Goal: Information Seeking & Learning: Learn about a topic

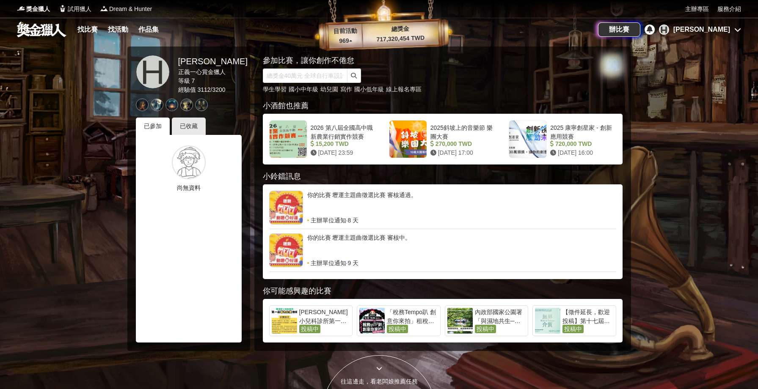
click at [328, 320] on div "[PERSON_NAME]小兒科診所第一屆著色比賽" at bounding box center [324, 316] width 51 height 17
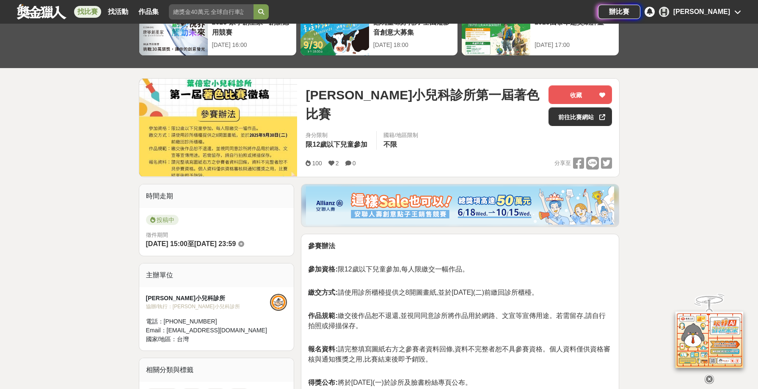
scroll to position [169, 0]
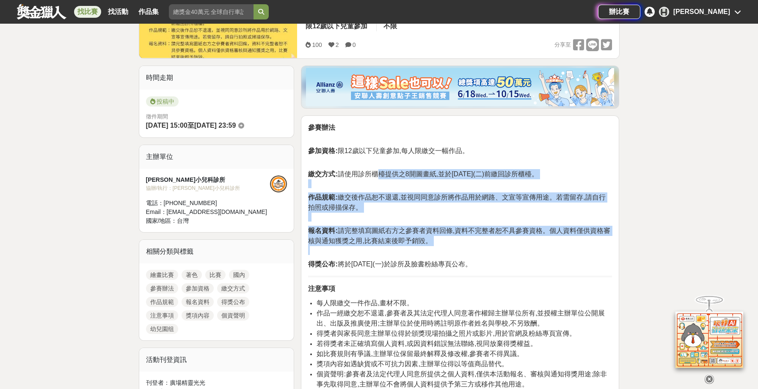
drag, startPoint x: 378, startPoint y: 171, endPoint x: 627, endPoint y: 255, distance: 262.7
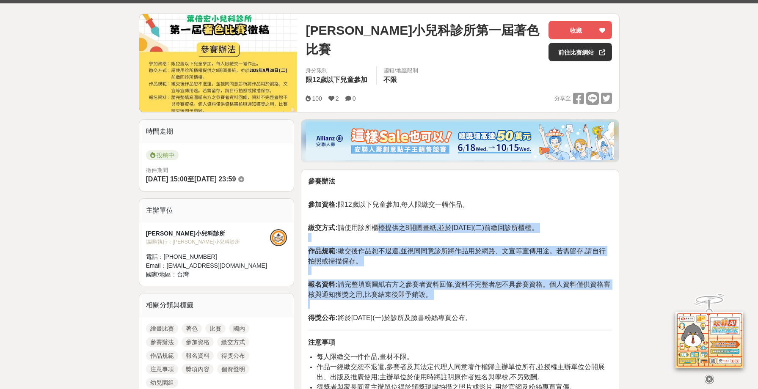
scroll to position [0, 0]
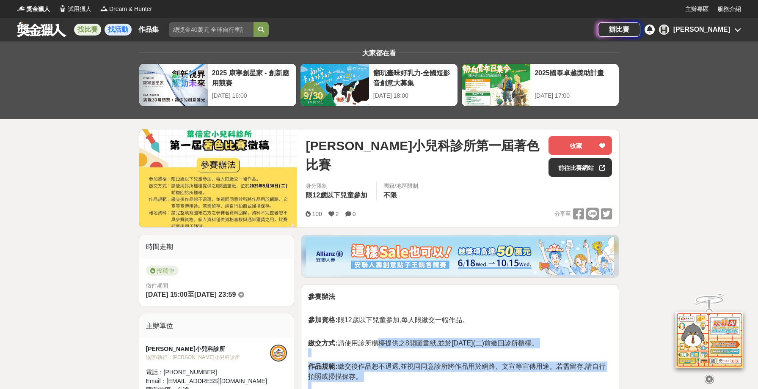
click at [122, 34] on link "找活動" at bounding box center [118, 30] width 27 height 12
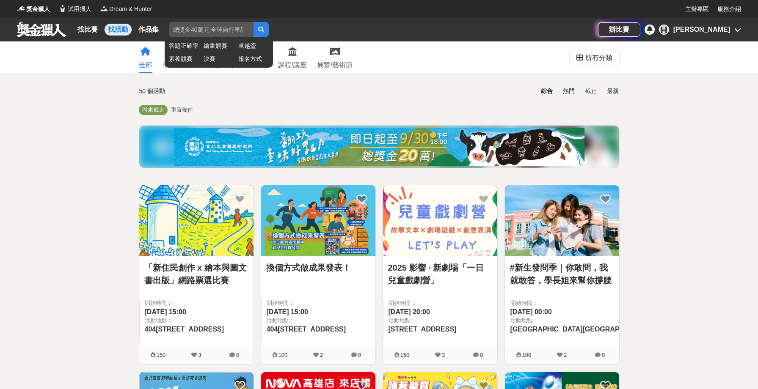
click at [231, 30] on input "search" at bounding box center [211, 29] width 85 height 15
type input "音樂"
click at [253, 22] on button "submit" at bounding box center [260, 29] width 15 height 15
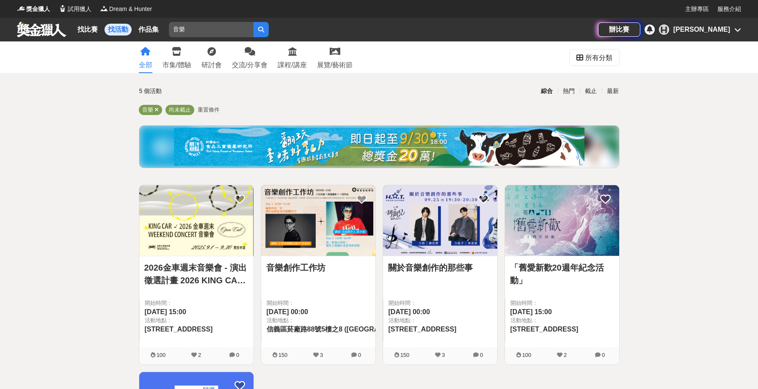
click at [86, 66] on div "全部 市集/體驗 研討會 交流/分享會 課程/講座 展覽/藝術節 所有分類" at bounding box center [379, 57] width 758 height 32
click at [89, 35] on link "找比賽" at bounding box center [87, 30] width 27 height 12
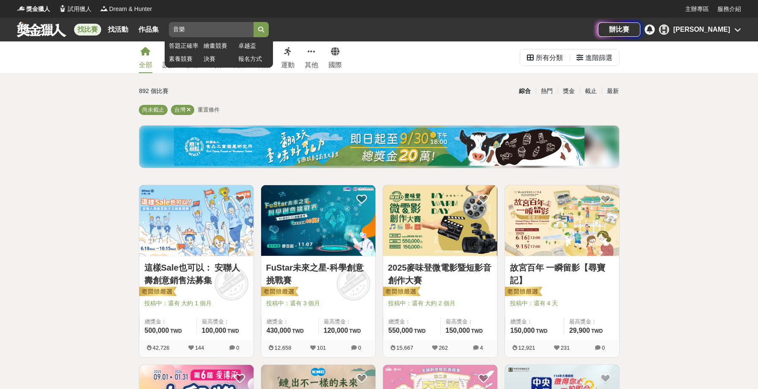
click at [223, 33] on input "音樂" at bounding box center [211, 29] width 85 height 15
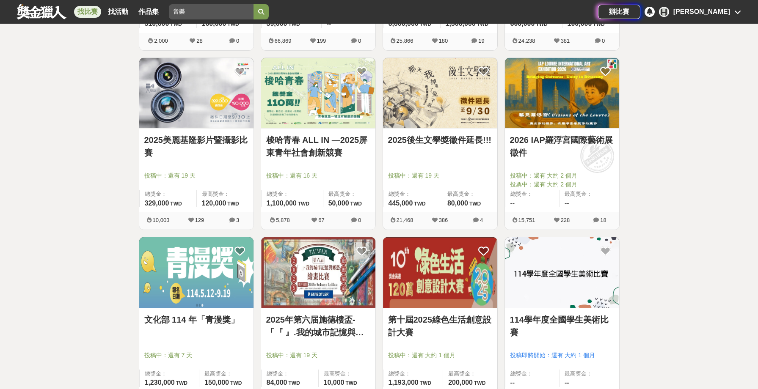
scroll to position [1016, 0]
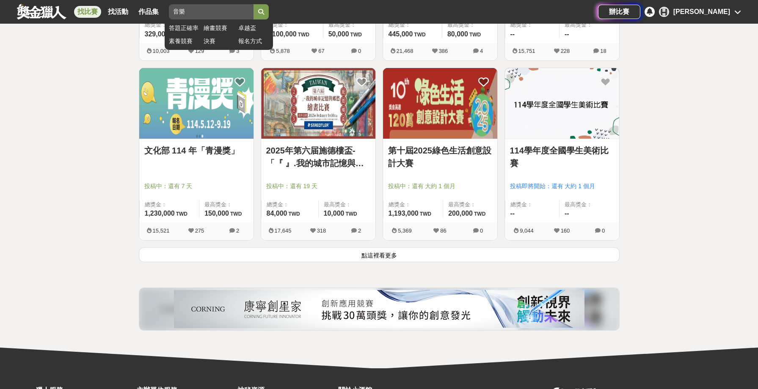
click at [212, 14] on input "音樂" at bounding box center [211, 11] width 85 height 15
click at [253, 4] on button "submit" at bounding box center [260, 11] width 15 height 15
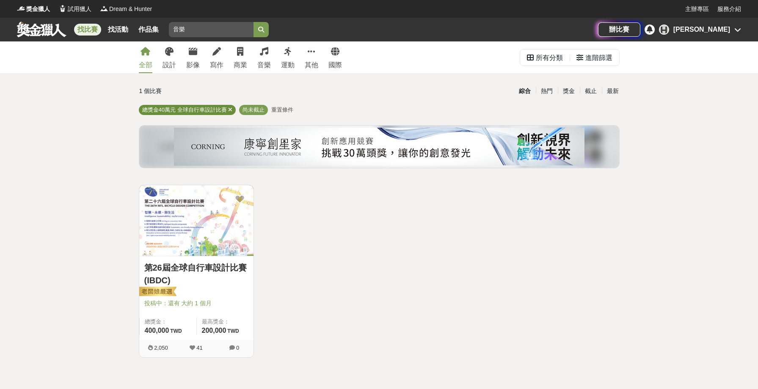
click at [231, 110] on icon at bounding box center [230, 110] width 4 height 6
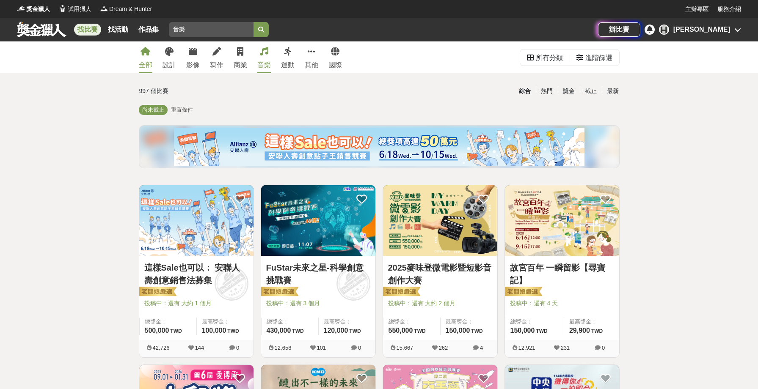
click at [262, 57] on link "音樂" at bounding box center [264, 57] width 14 height 32
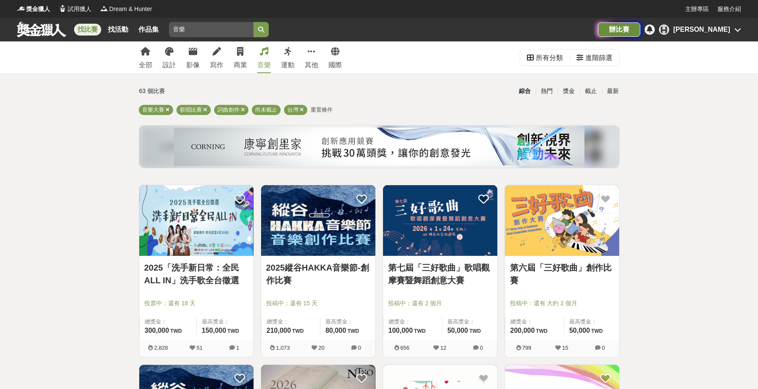
click at [640, 30] on div "辦比賽" at bounding box center [619, 29] width 42 height 14
click at [47, 33] on link at bounding box center [41, 29] width 51 height 16
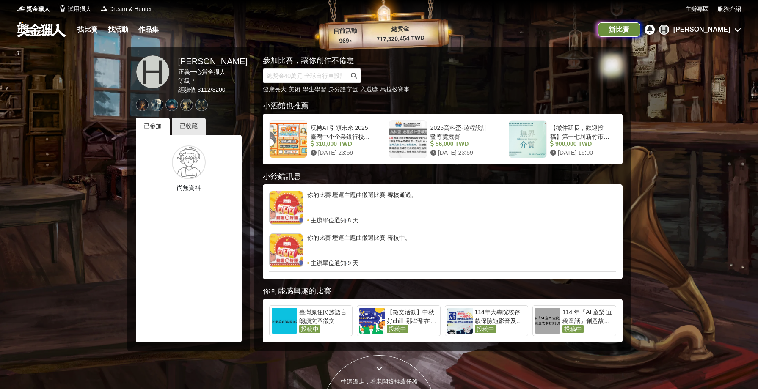
click at [640, 29] on div "辦比賽" at bounding box center [619, 29] width 42 height 14
click at [737, 28] on icon at bounding box center [737, 29] width 7 height 7
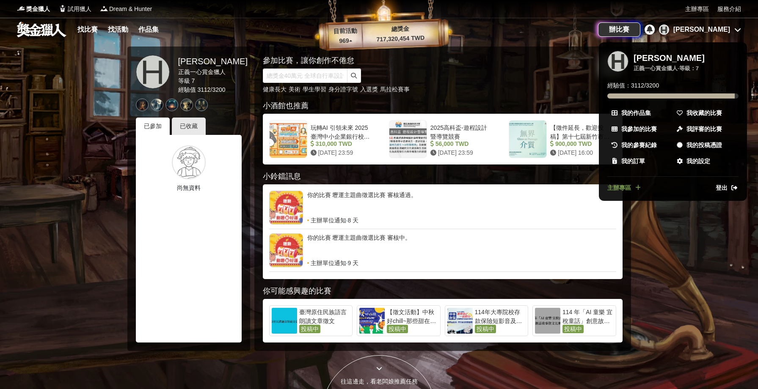
click at [624, 190] on span "主辦專區" at bounding box center [619, 188] width 24 height 9
